Goal: Information Seeking & Learning: Learn about a topic

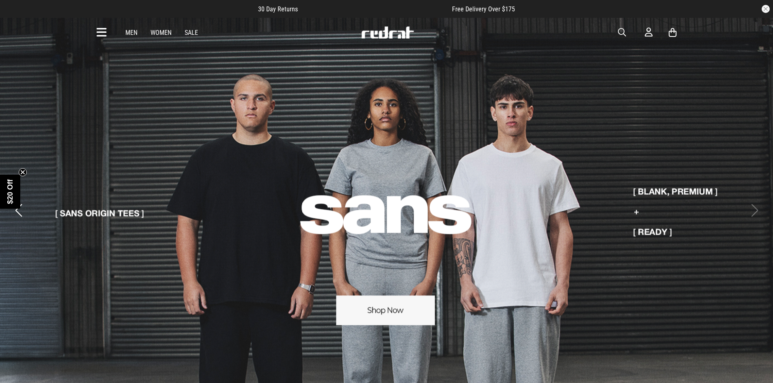
click at [99, 31] on icon at bounding box center [102, 32] width 10 height 13
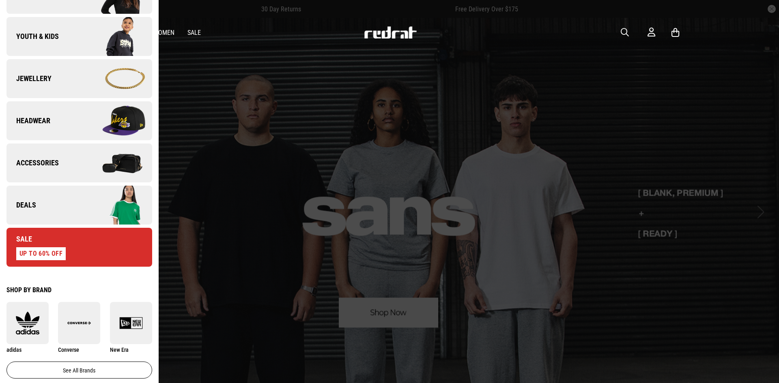
scroll to position [203, 0]
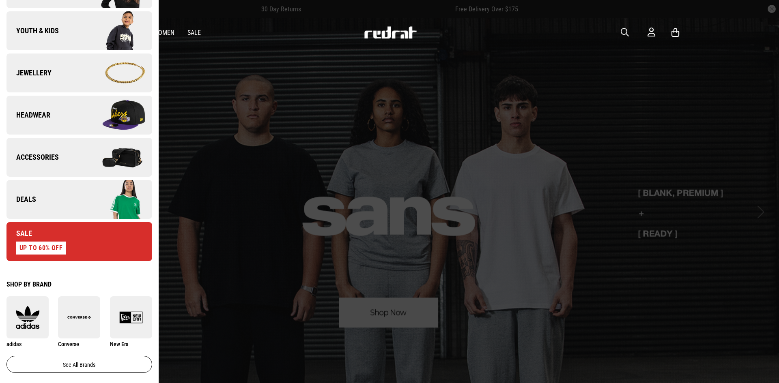
click at [64, 245] on div "UP TO 60% OFF" at bounding box center [40, 248] width 49 height 13
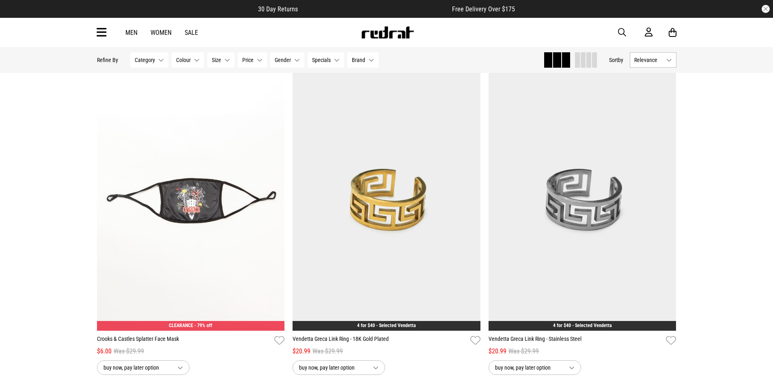
scroll to position [1298, 0]
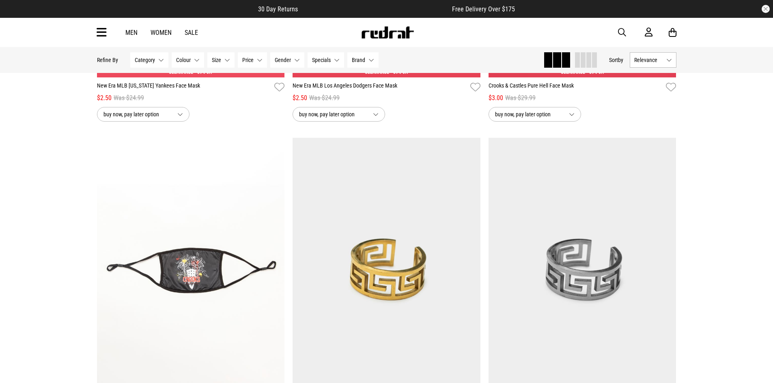
click at [226, 64] on button "Size None selected" at bounding box center [220, 59] width 27 height 15
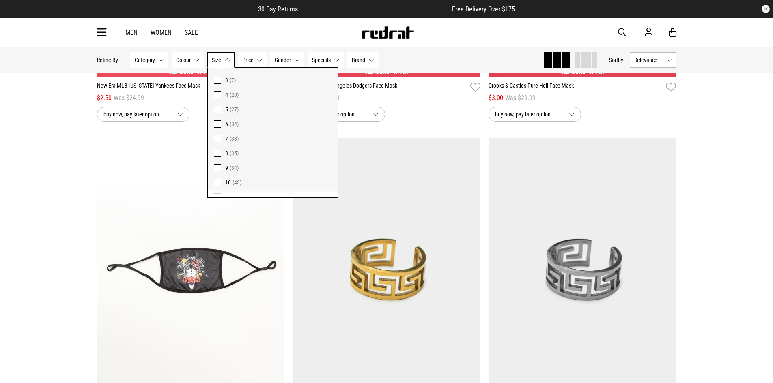
scroll to position [122, 0]
click at [214, 138] on span at bounding box center [217, 139] width 7 height 7
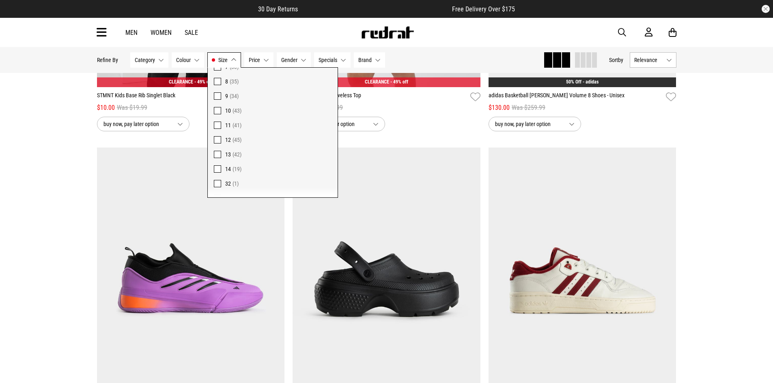
scroll to position [1308, 0]
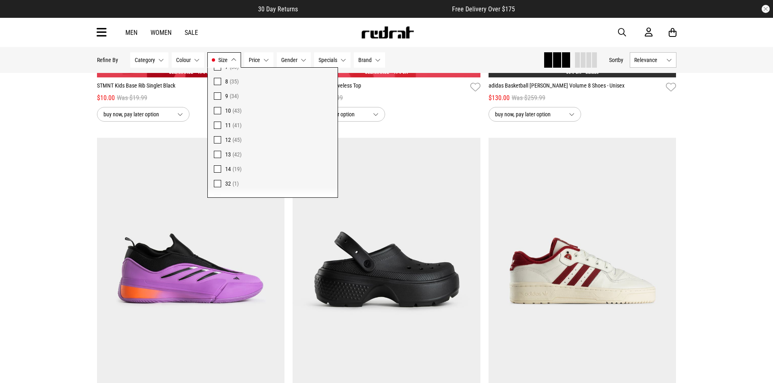
click at [745, 156] on div "Home Sale Sale Hide Refine s Refine By Filters Category None selected Category …" at bounding box center [386, 125] width 773 height 2773
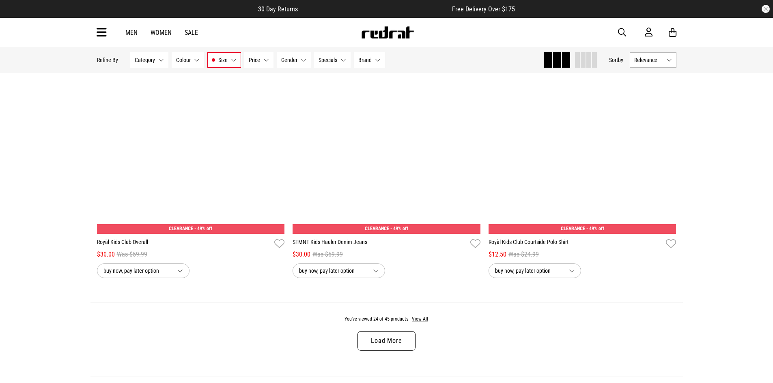
scroll to position [2565, 0]
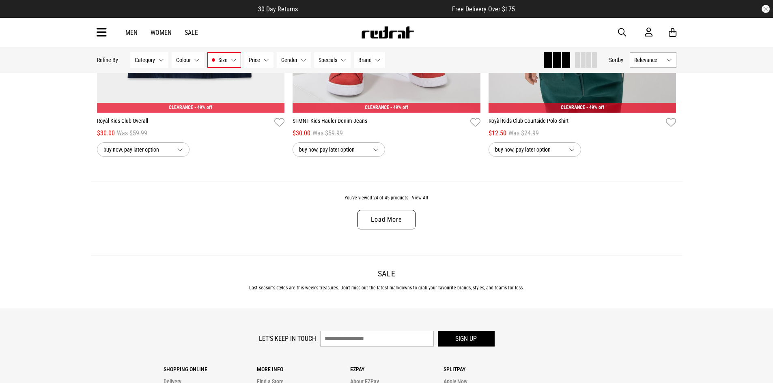
click at [398, 220] on link "Load More" at bounding box center [386, 219] width 58 height 19
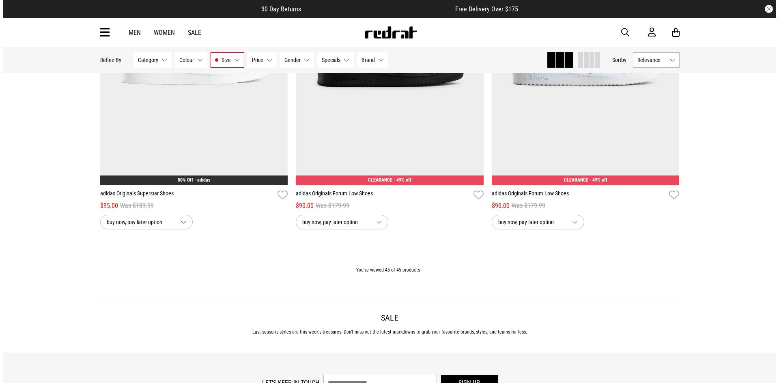
scroll to position [4836, 0]
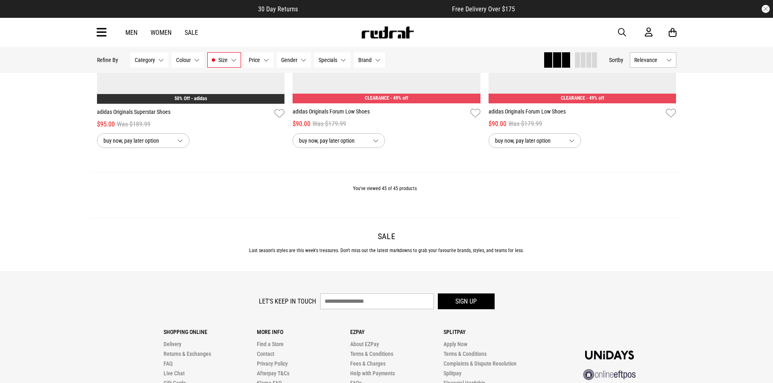
click at [101, 30] on icon at bounding box center [102, 32] width 10 height 13
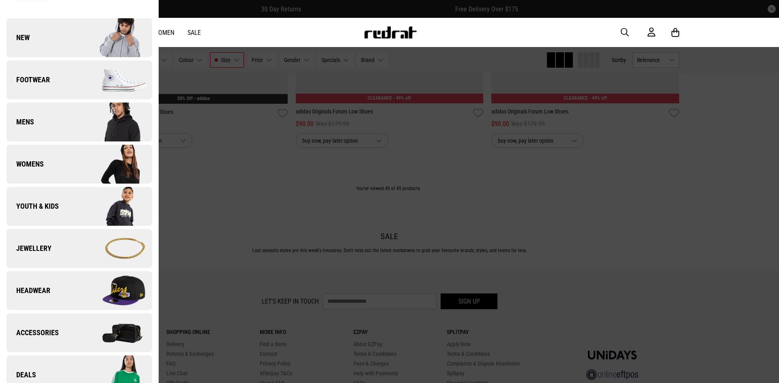
scroll to position [41, 0]
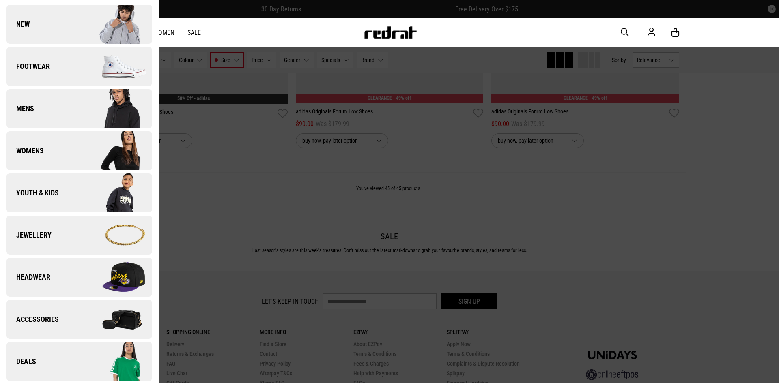
click at [46, 275] on span "Headwear" at bounding box center [28, 278] width 44 height 10
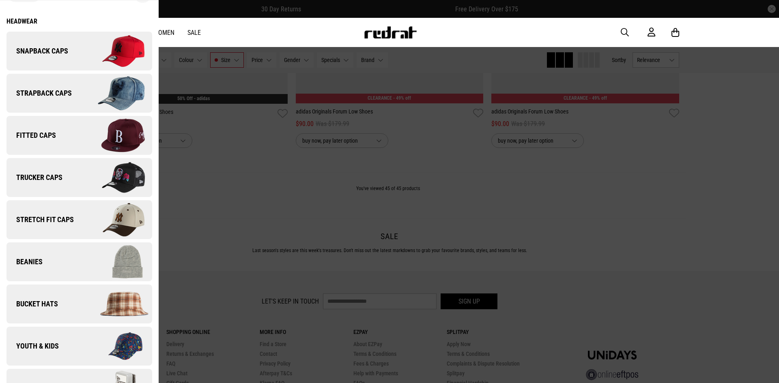
scroll to position [0, 0]
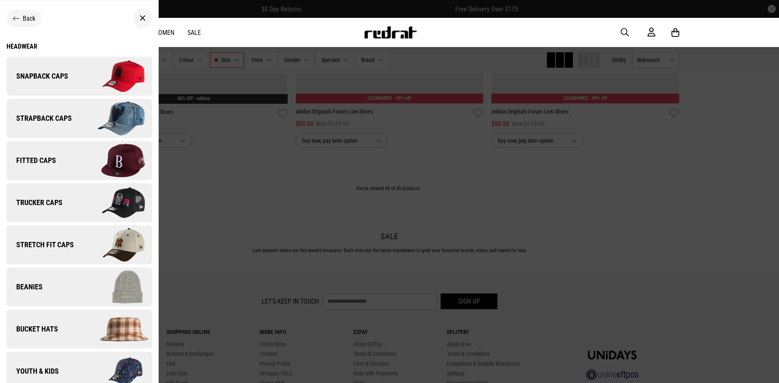
click at [34, 75] on span "Snapback Caps" at bounding box center [37, 76] width 62 height 10
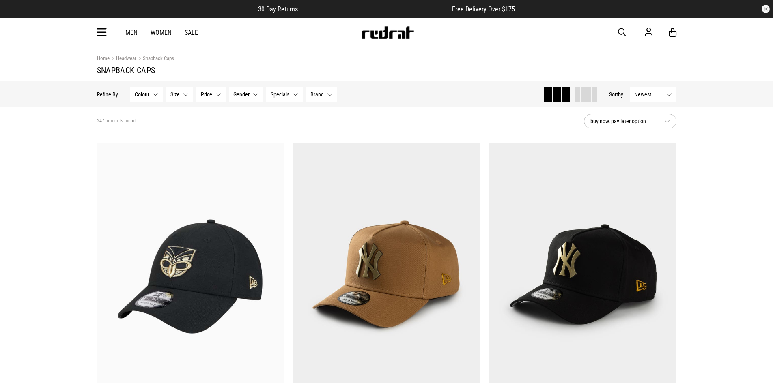
click at [618, 32] on span "button" at bounding box center [622, 33] width 8 height 10
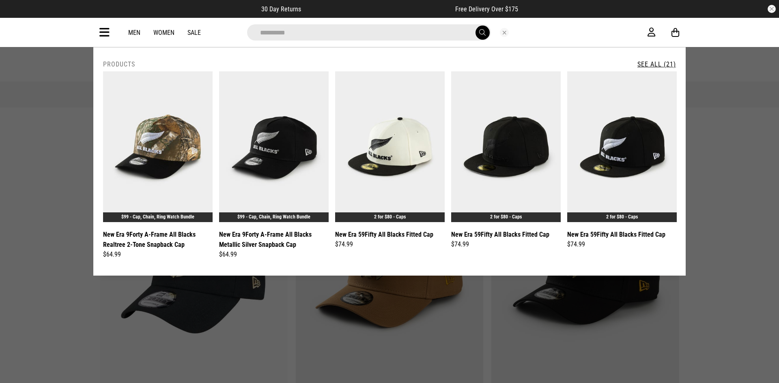
type input "**********"
click at [475, 26] on button "submit" at bounding box center [482, 33] width 14 height 14
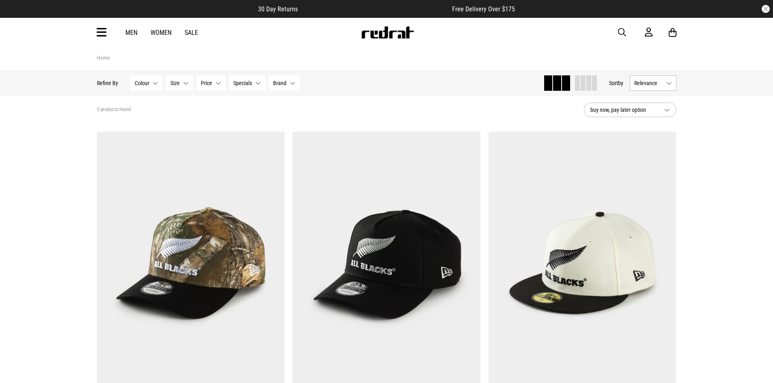
click at [99, 32] on icon at bounding box center [102, 32] width 10 height 13
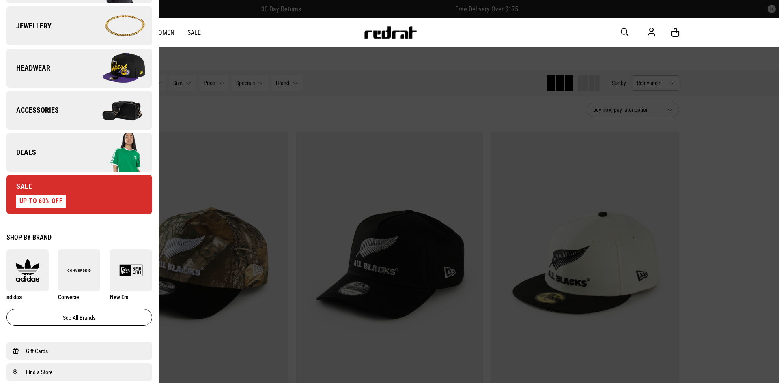
scroll to position [324, 0]
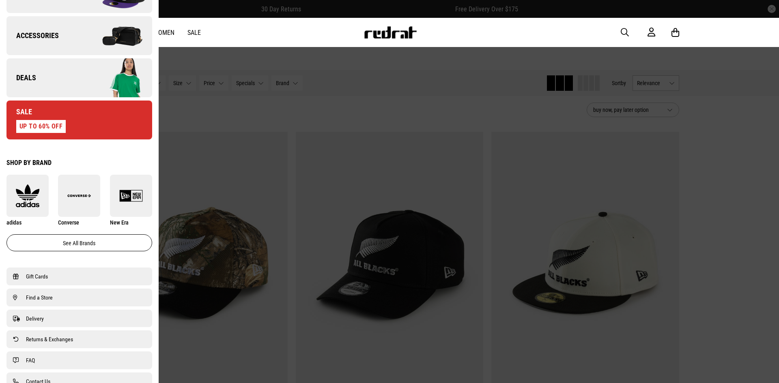
click at [71, 203] on img at bounding box center [79, 196] width 42 height 24
